Goal: Information Seeking & Learning: Learn about a topic

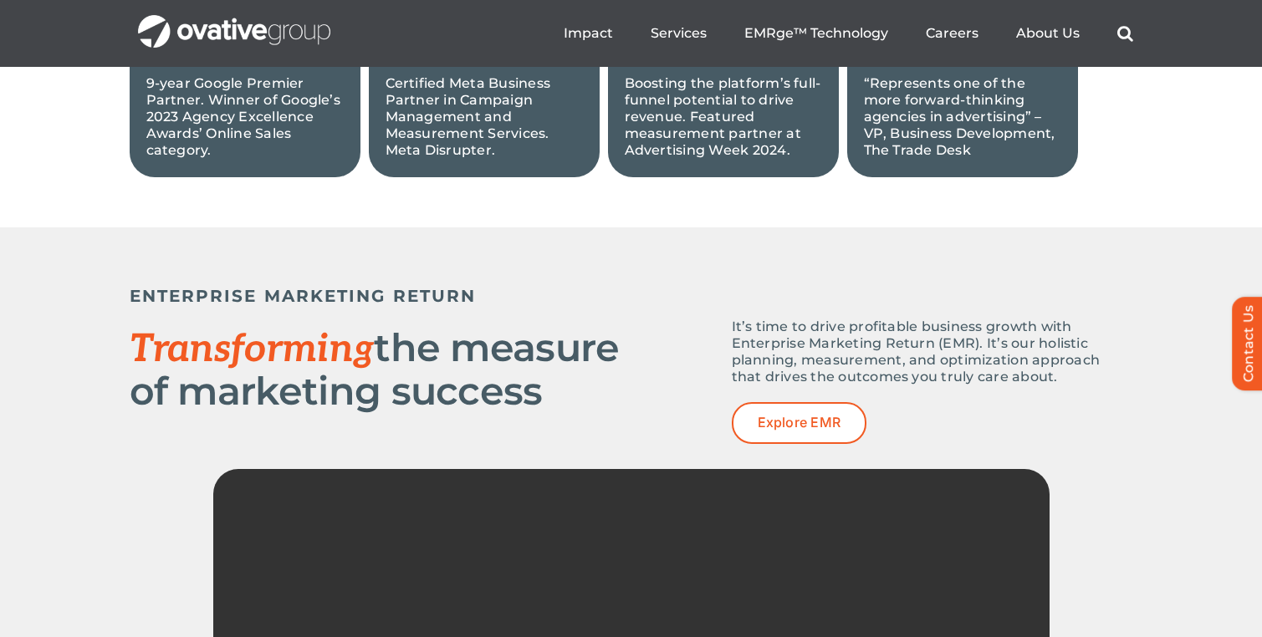
scroll to position [1736, 0]
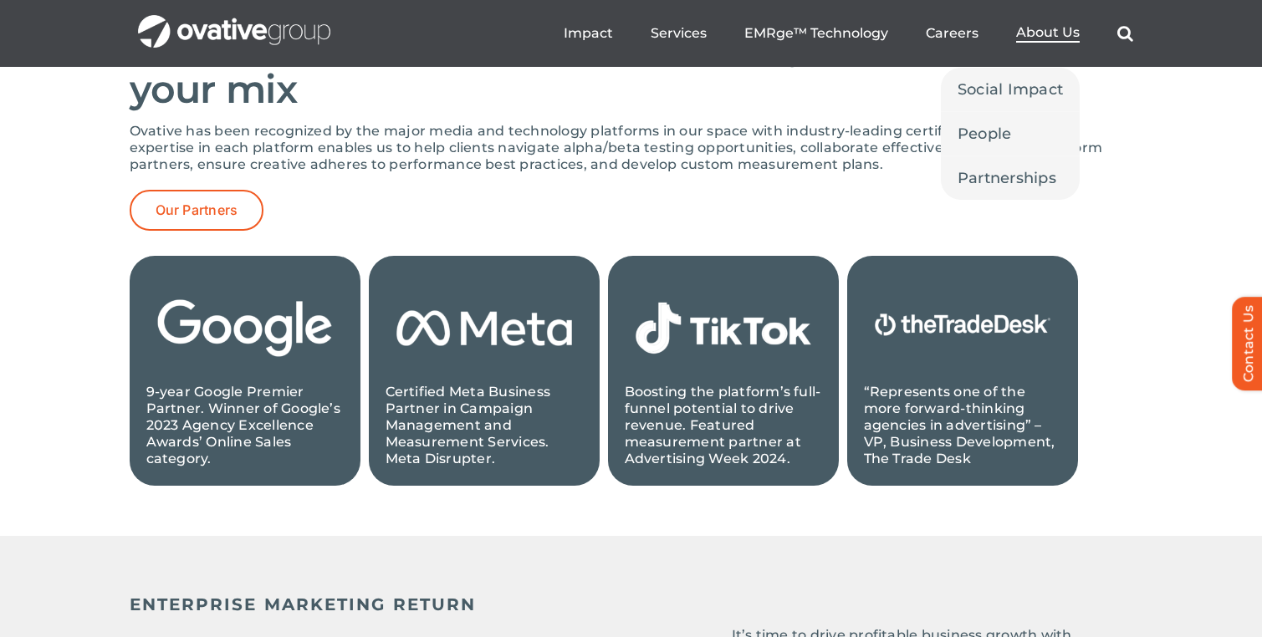
click at [1038, 40] on span "About Us" at bounding box center [1048, 32] width 64 height 17
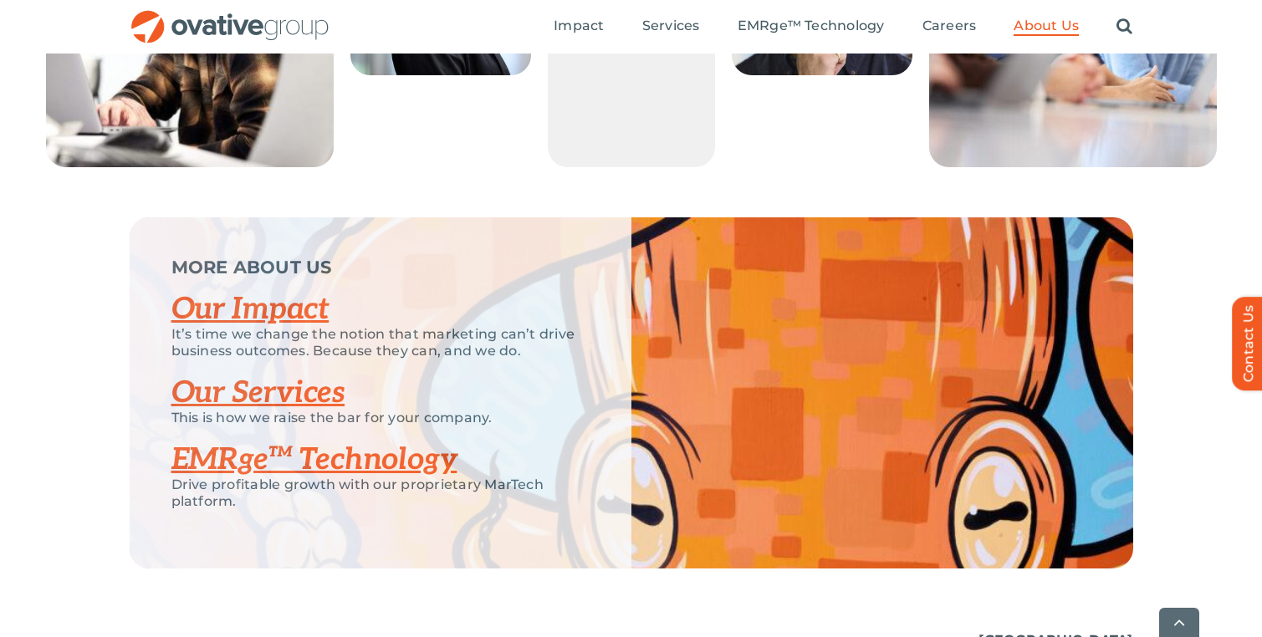
scroll to position [3379, 0]
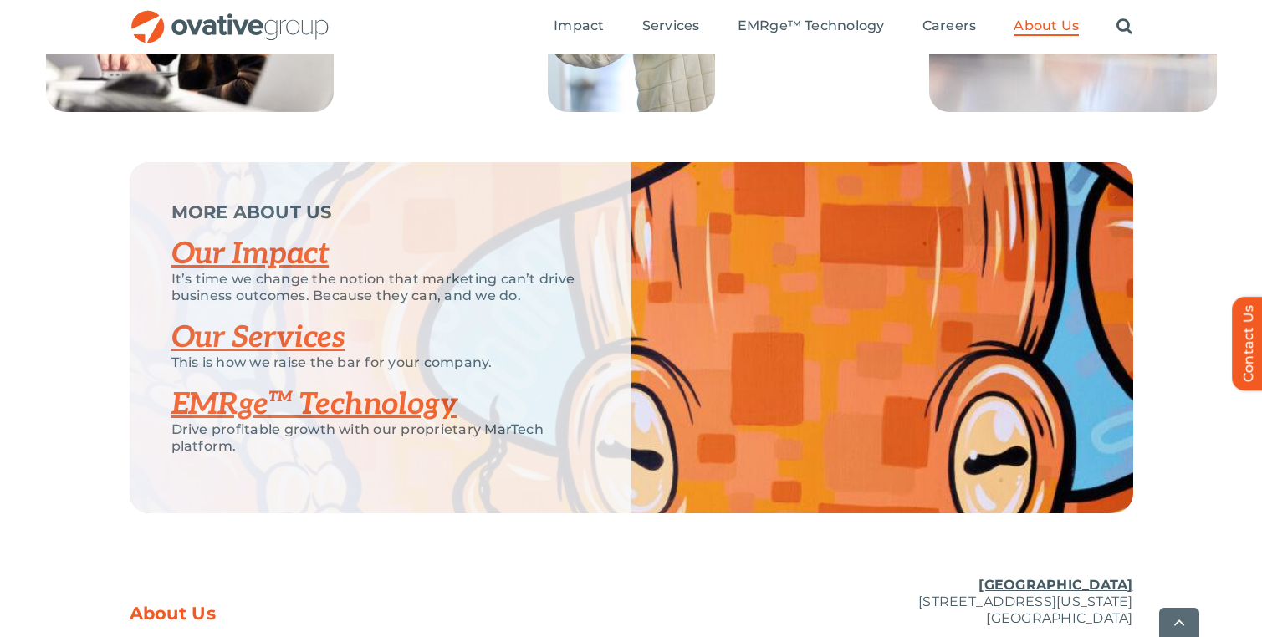
click at [227, 273] on link "Our Impact" at bounding box center [250, 254] width 158 height 37
drag, startPoint x: 265, startPoint y: 403, endPoint x: 508, endPoint y: 14, distance: 458.4
click at [488, 217] on div "MORE ABOUT US Our Impact It’s time we change the notion that marketing can’t dr…" at bounding box center [381, 337] width 502 height 351
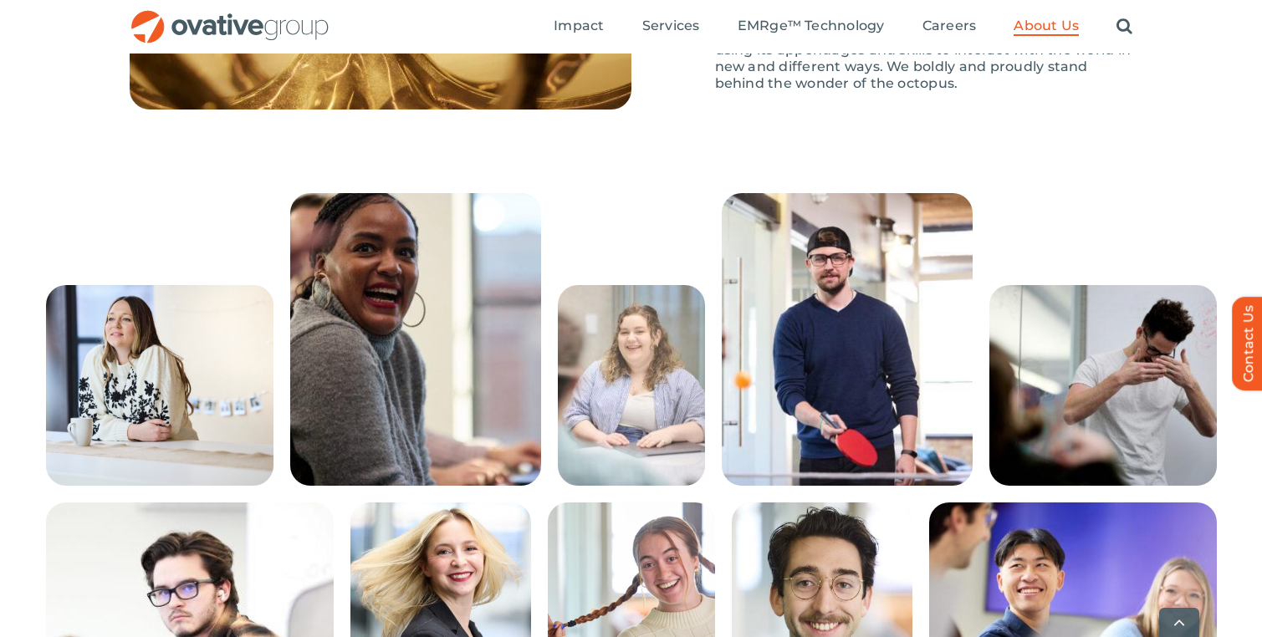
scroll to position [2697, 0]
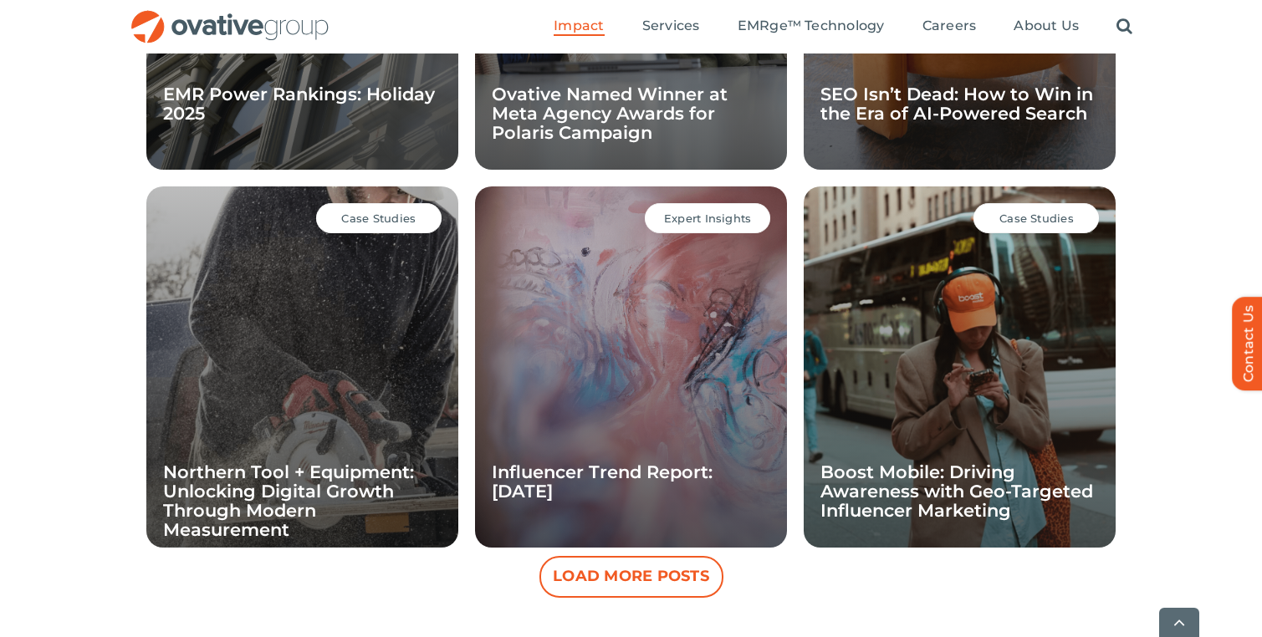
scroll to position [1500, 0]
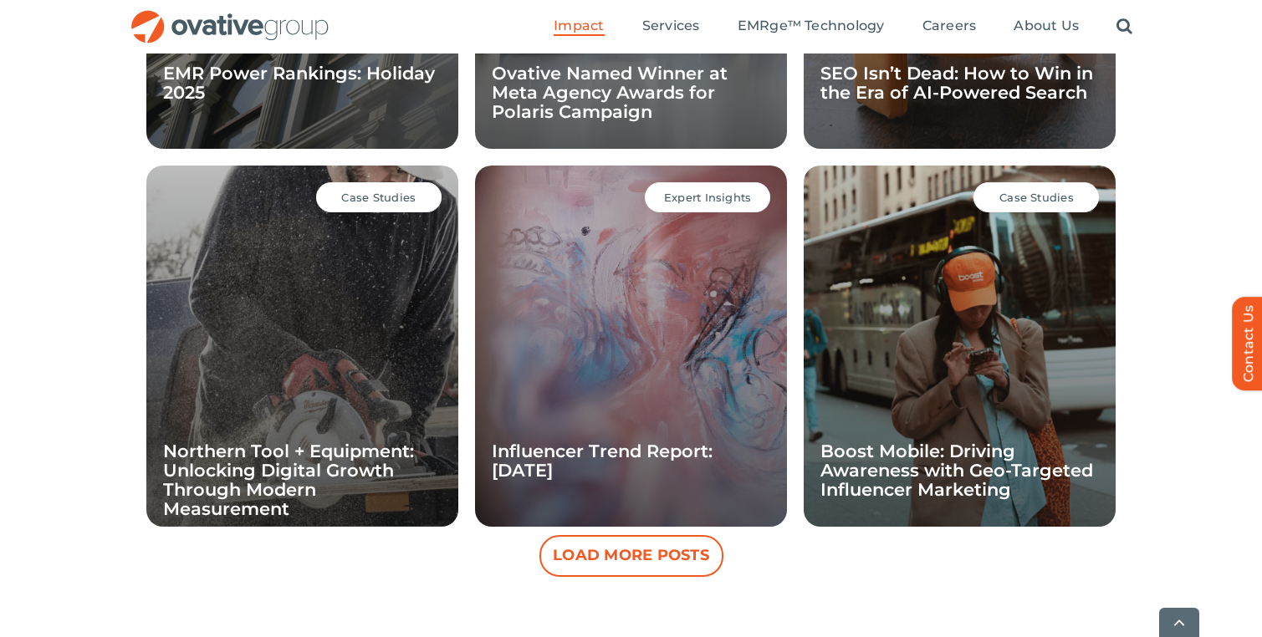
click at [636, 564] on button "Load More Posts" at bounding box center [631, 556] width 184 height 42
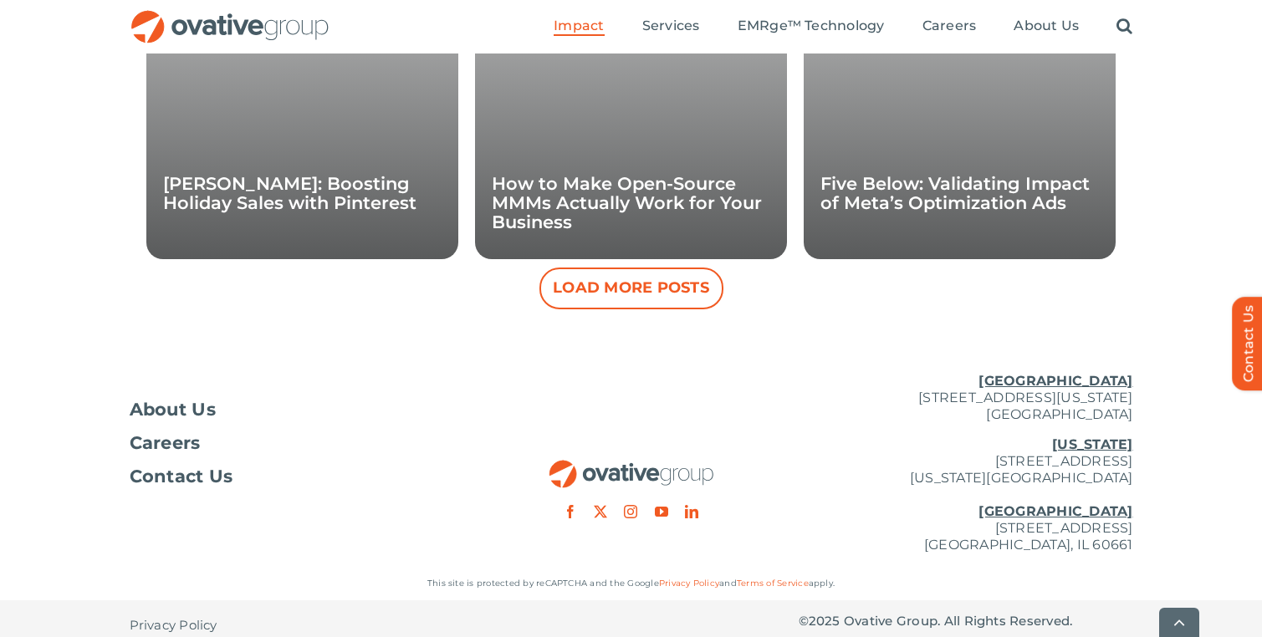
scroll to position [2525, 0]
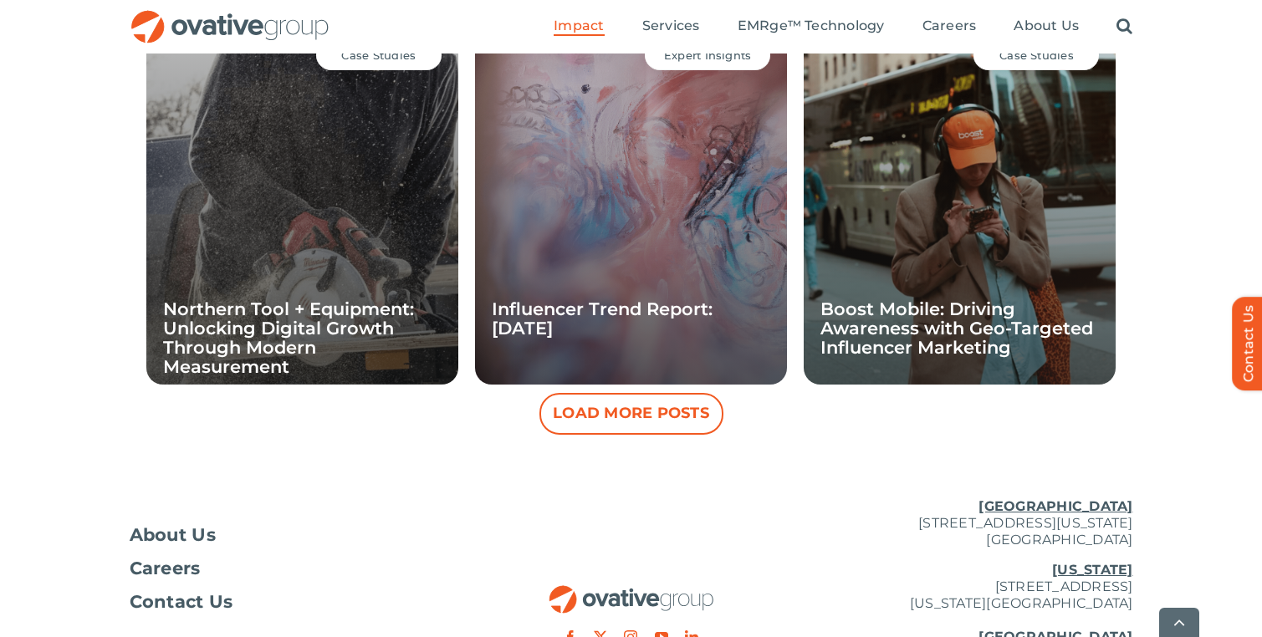
scroll to position [1650, 0]
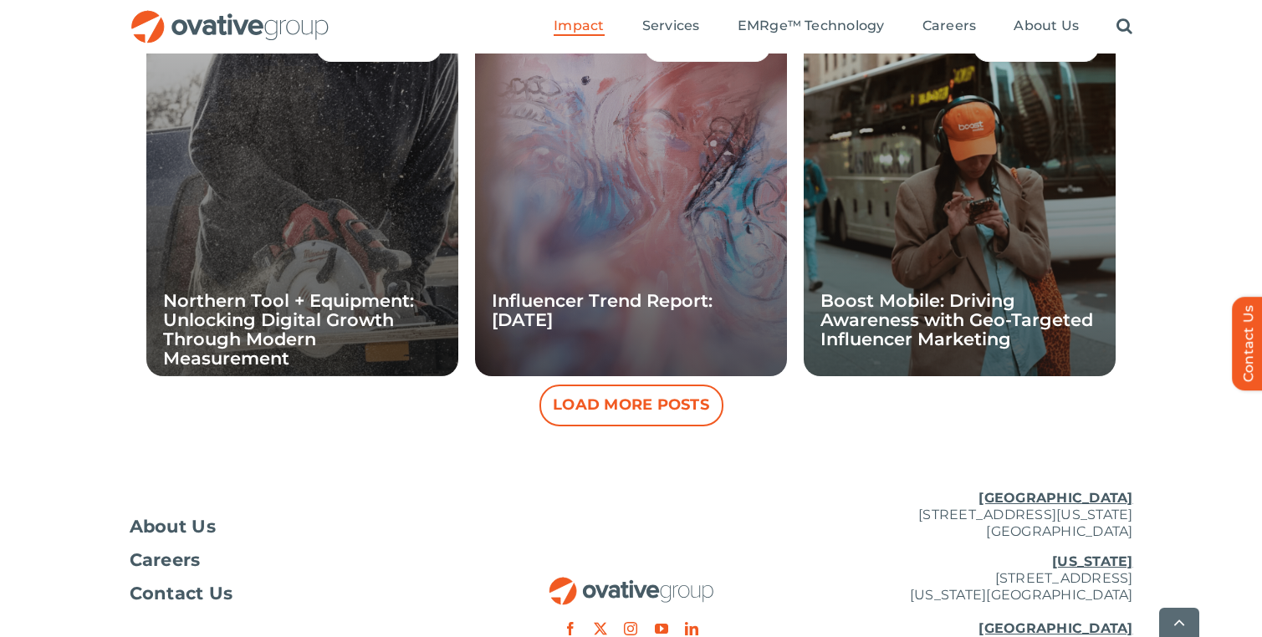
click at [587, 416] on button "Load More Posts" at bounding box center [631, 406] width 184 height 42
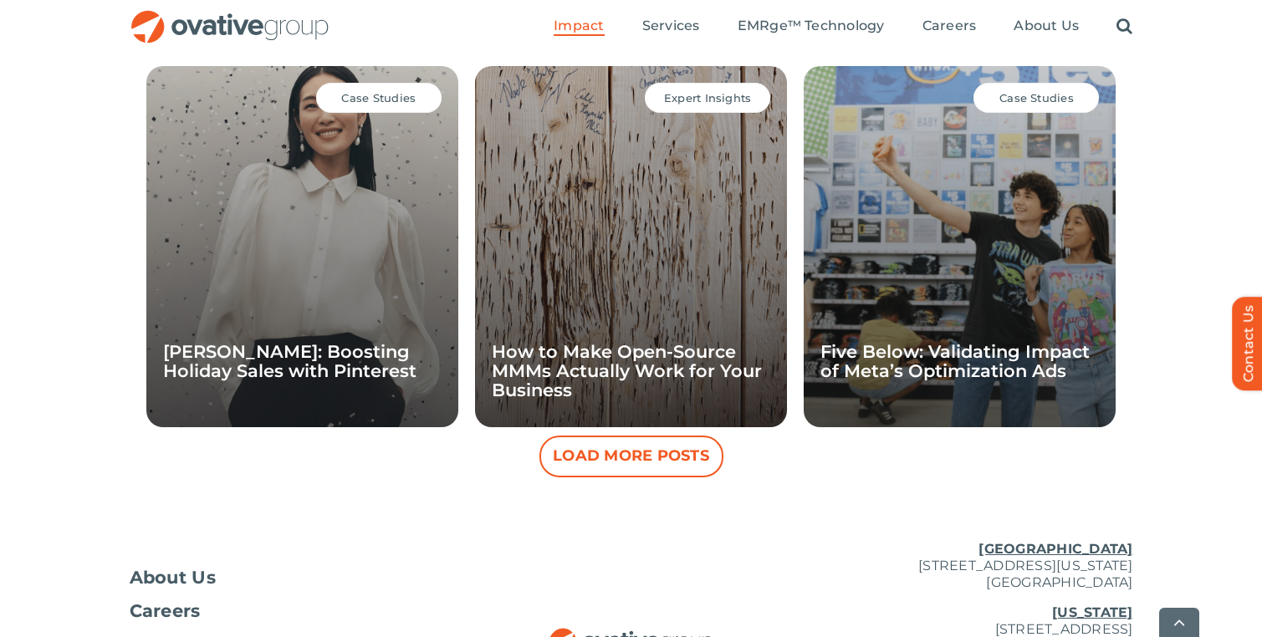
scroll to position [2383, 0]
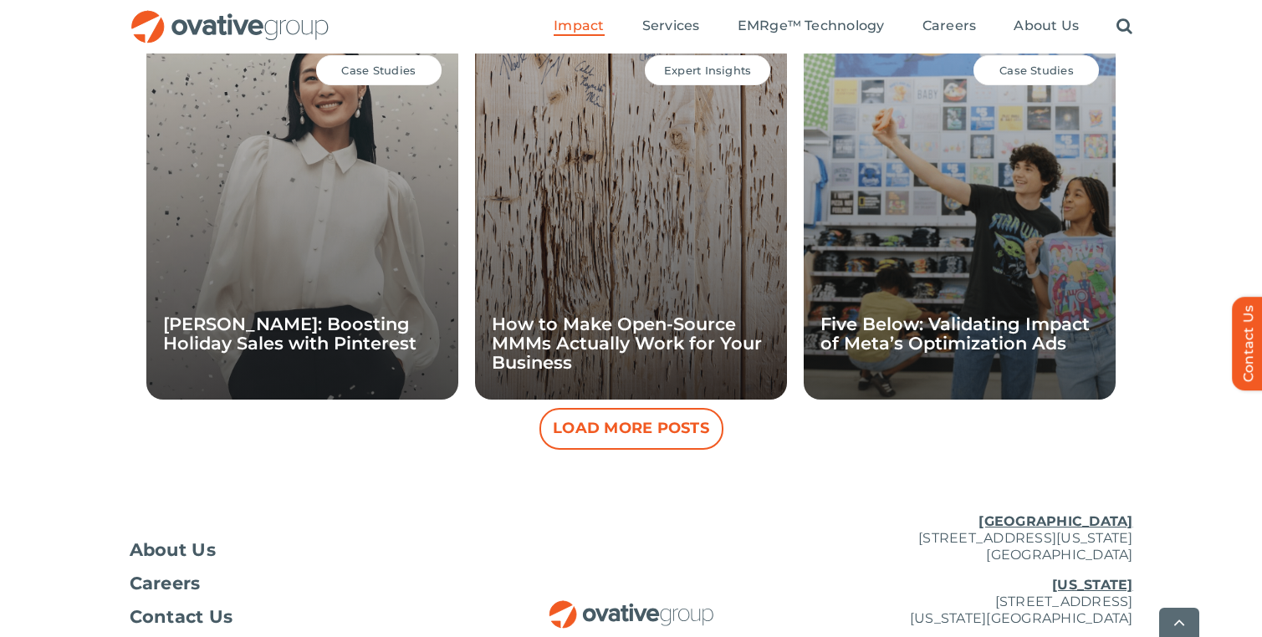
click at [664, 430] on button "Load More Posts" at bounding box center [631, 429] width 184 height 42
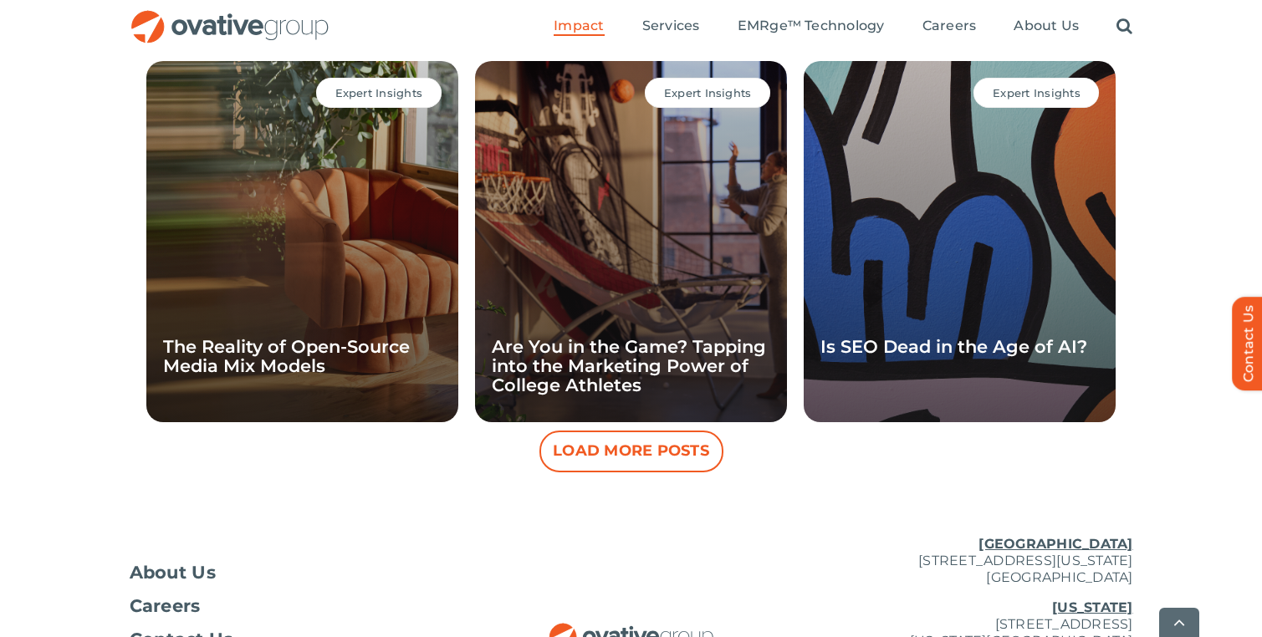
scroll to position [3139, 0]
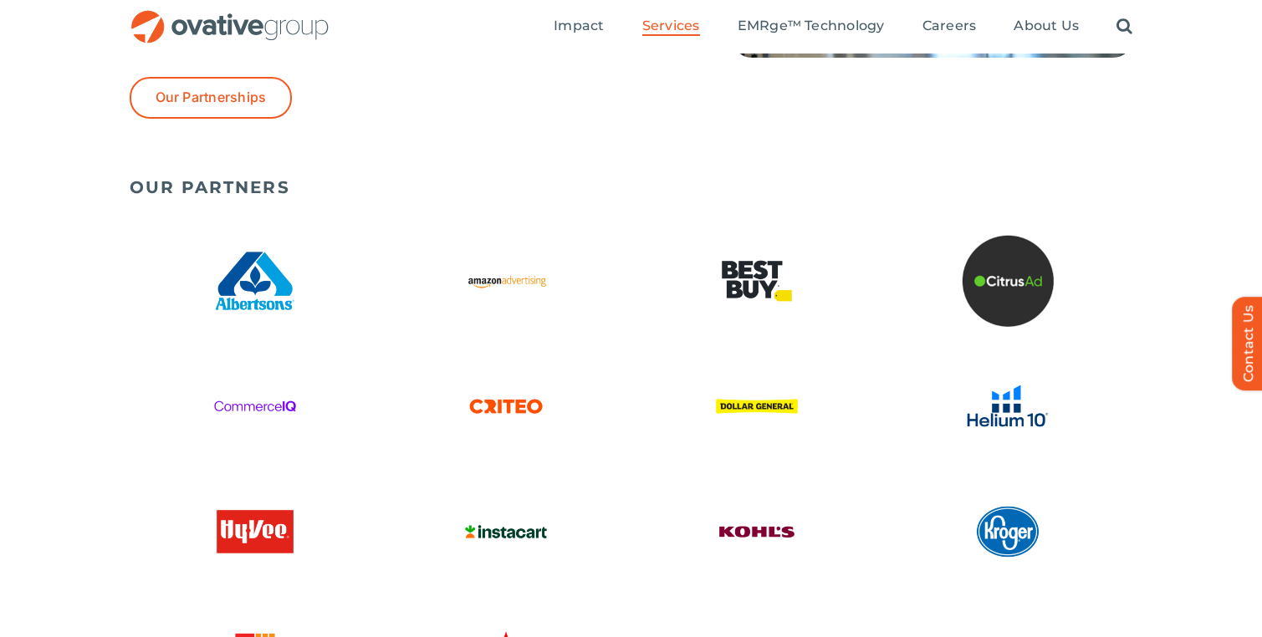
scroll to position [3765, 0]
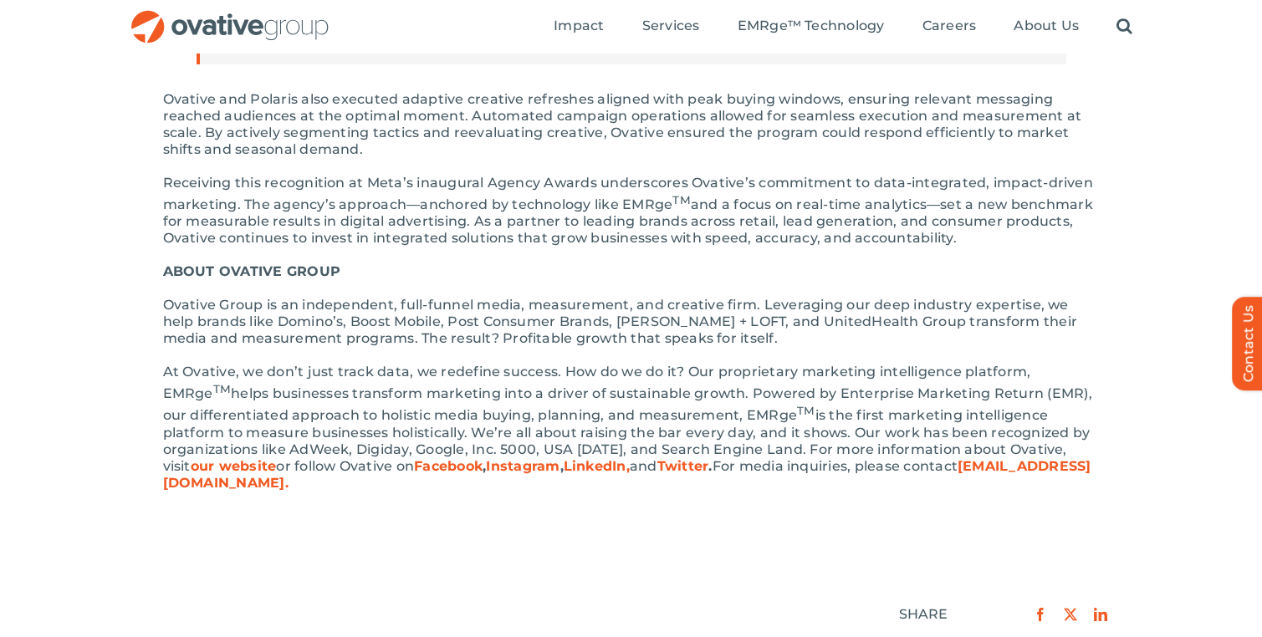
scroll to position [902, 0]
